Goal: Task Accomplishment & Management: Complete application form

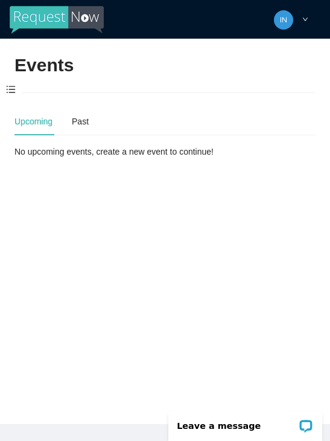
click at [13, 86] on span at bounding box center [11, 89] width 22 height 25
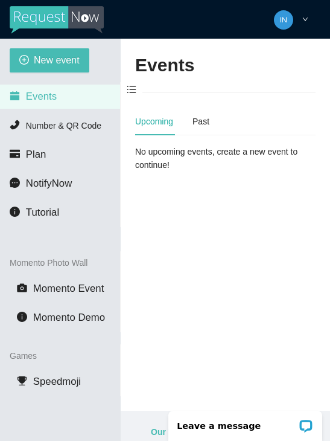
click at [45, 56] on span "New event" at bounding box center [57, 60] width 46 height 15
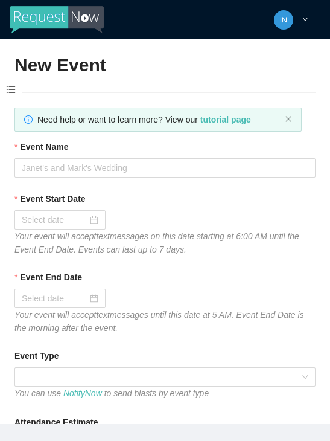
type textarea "Thanks for coming to Guitars and Cadillacs! Follow us on FB & IG @guitarsandcad…"
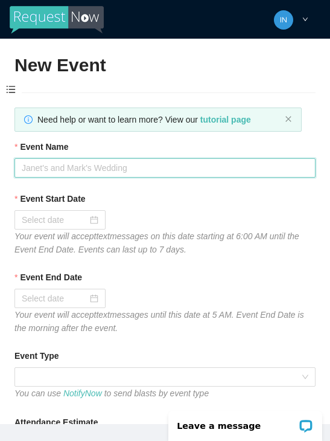
click at [72, 164] on input "Event Name" at bounding box center [164, 167] width 301 height 19
type input "[DATE] dj"
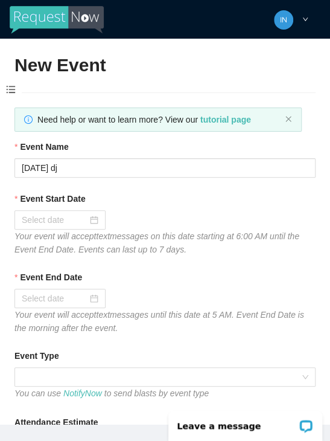
click at [99, 220] on div at bounding box center [59, 219] width 91 height 19
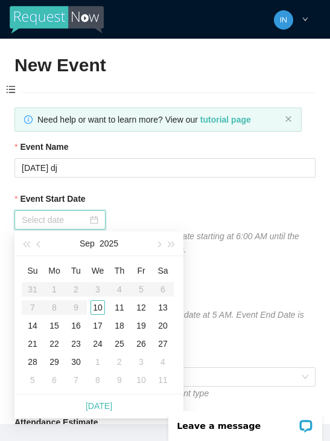
type input "[DATE]"
click at [98, 306] on div "10" at bounding box center [98, 307] width 14 height 14
type input "[DATE]"
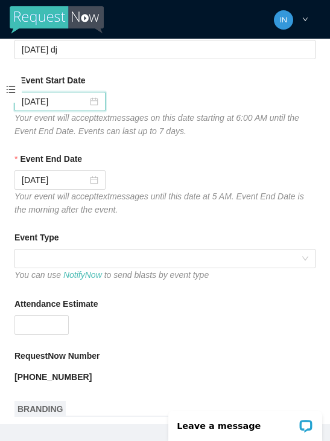
scroll to position [120, 0]
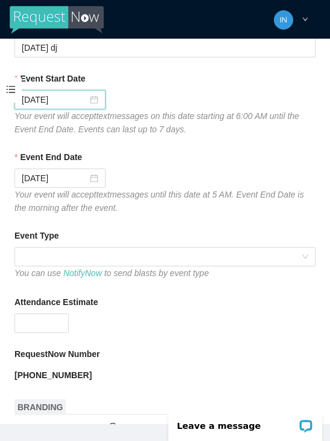
click at [92, 256] on span at bounding box center [165, 257] width 287 height 18
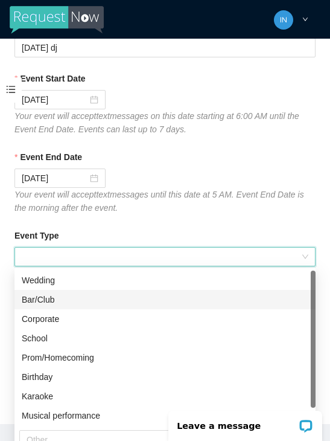
click at [66, 300] on div "Bar/Club" at bounding box center [165, 299] width 287 height 13
type textarea "Thanks for coming to Guitars and Cadillacs! Follow us on FB & IG @guitarsandcad…"
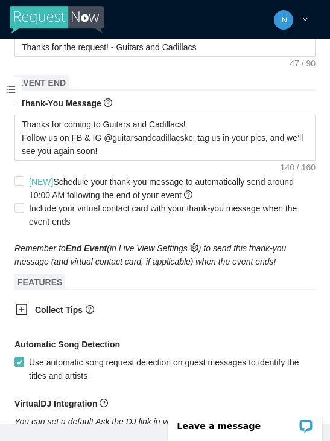
scroll to position [524, 0]
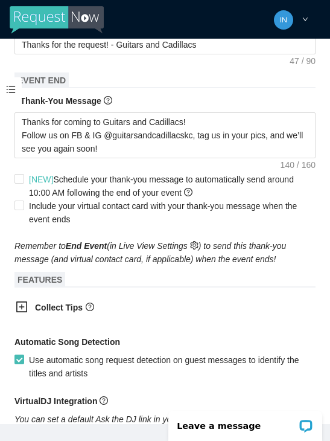
click at [37, 312] on b "Collect Tips" at bounding box center [59, 308] width 48 height 10
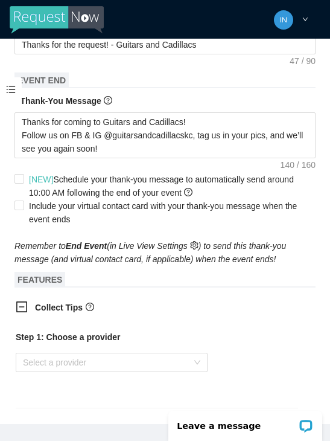
click at [85, 366] on input "search" at bounding box center [107, 362] width 169 height 18
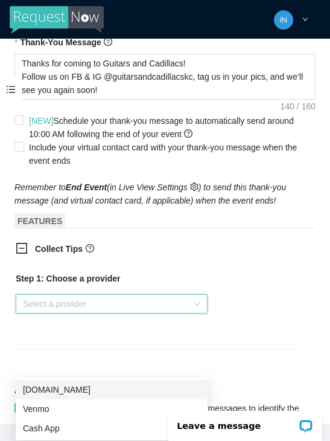
scroll to position [588, 0]
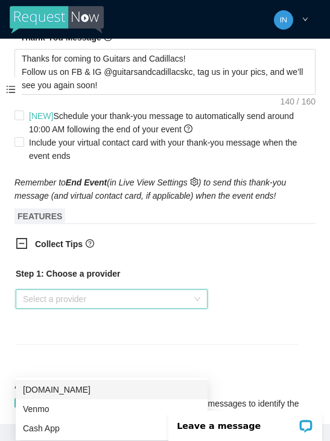
click at [79, 413] on div "Venmo" at bounding box center [112, 408] width 178 height 13
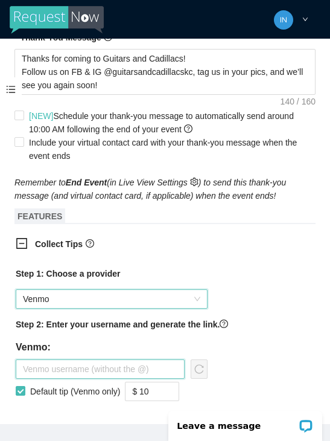
click at [89, 373] on input "text" at bounding box center [100, 368] width 169 height 19
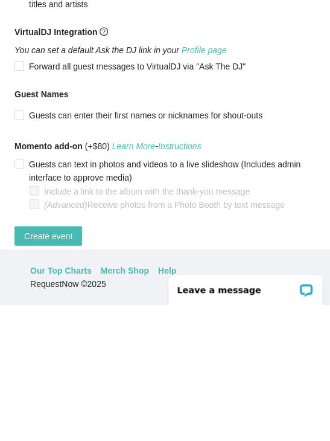
scroll to position [908, 0]
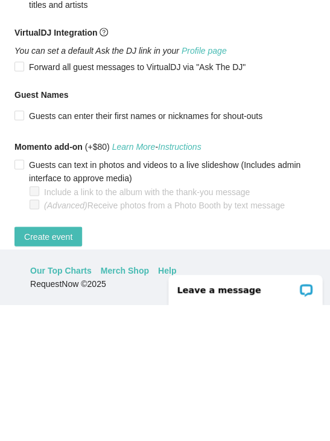
type input "Jaala-nowlin"
click at [54, 366] on span "Create event" at bounding box center [48, 372] width 48 height 13
type textarea "Thanks for coming to Guitars and Cadillacs! Follow us on FB & IG @guitarsandcad…"
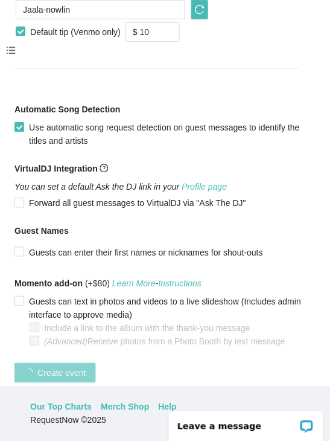
scroll to position [314, 0]
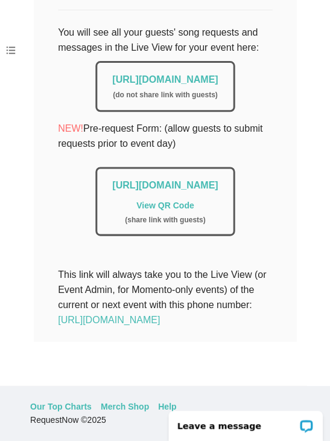
click at [112, 75] on link "[URL][DOMAIN_NAME]" at bounding box center [165, 80] width 106 height 10
